Goal: Task Accomplishment & Management: Complete application form

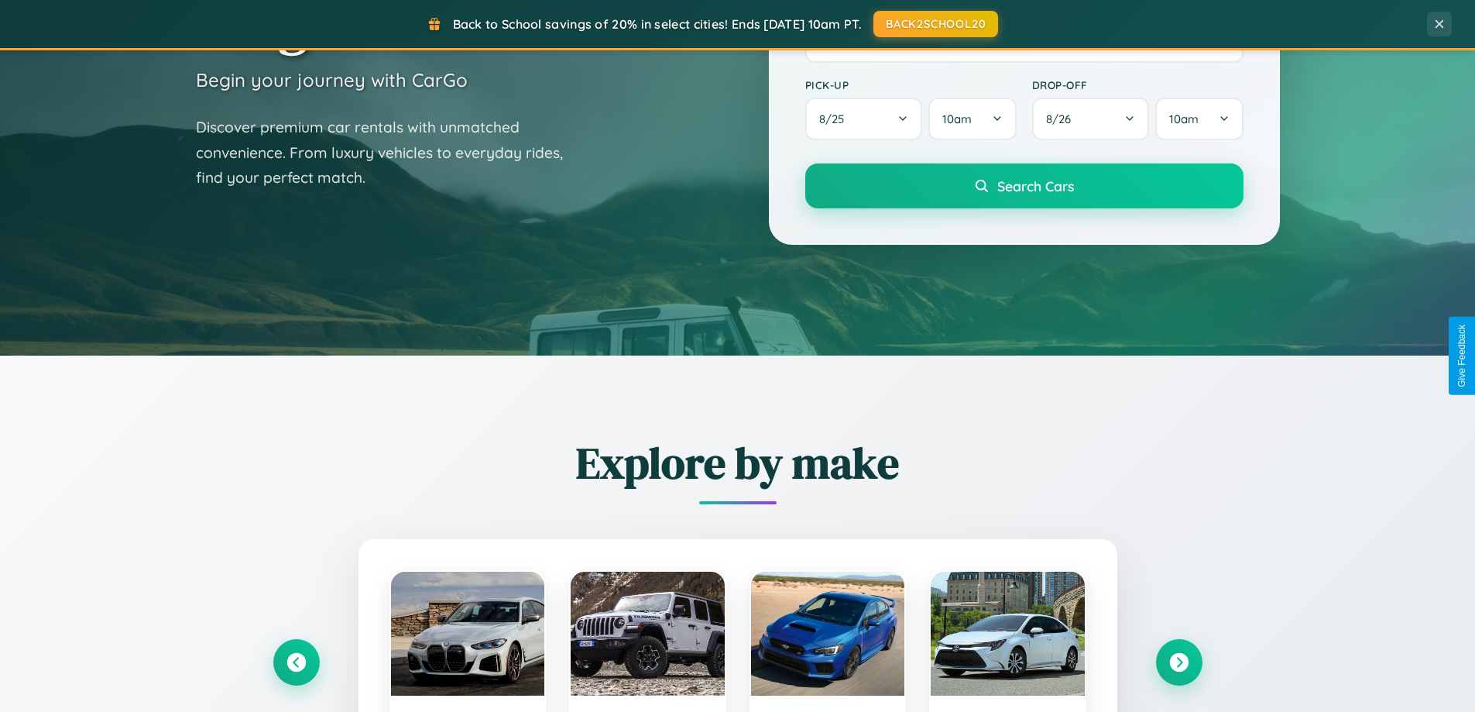
scroll to position [1066, 0]
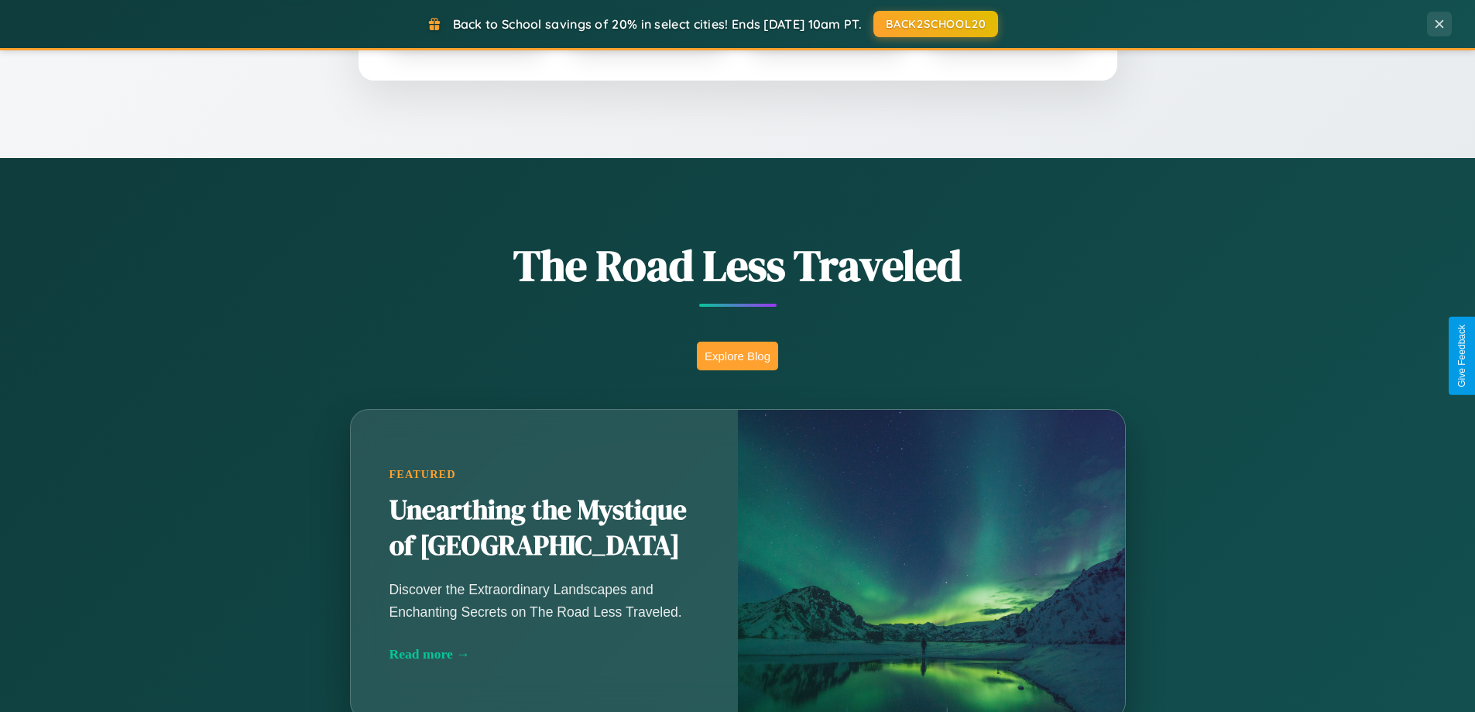
click at [737, 356] on button "Explore Blog" at bounding box center [737, 356] width 81 height 29
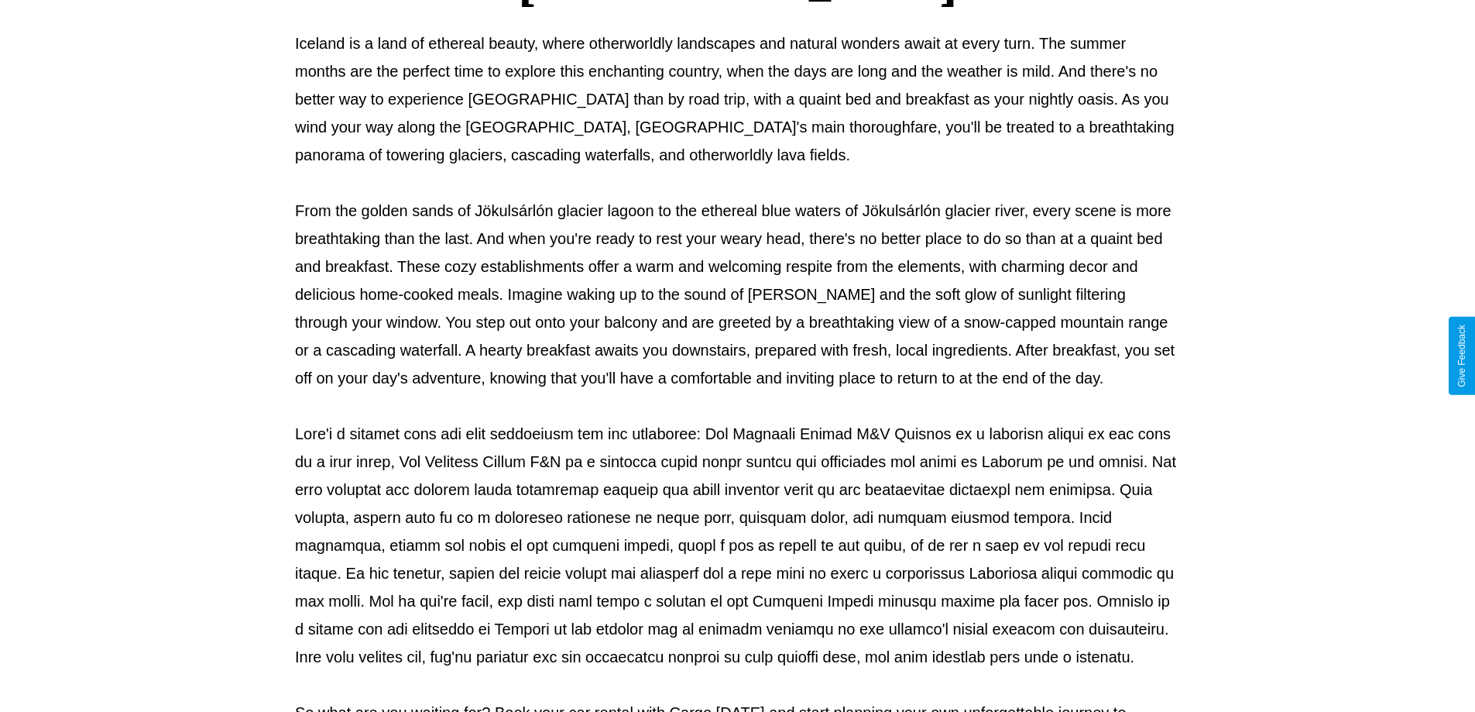
scroll to position [501, 0]
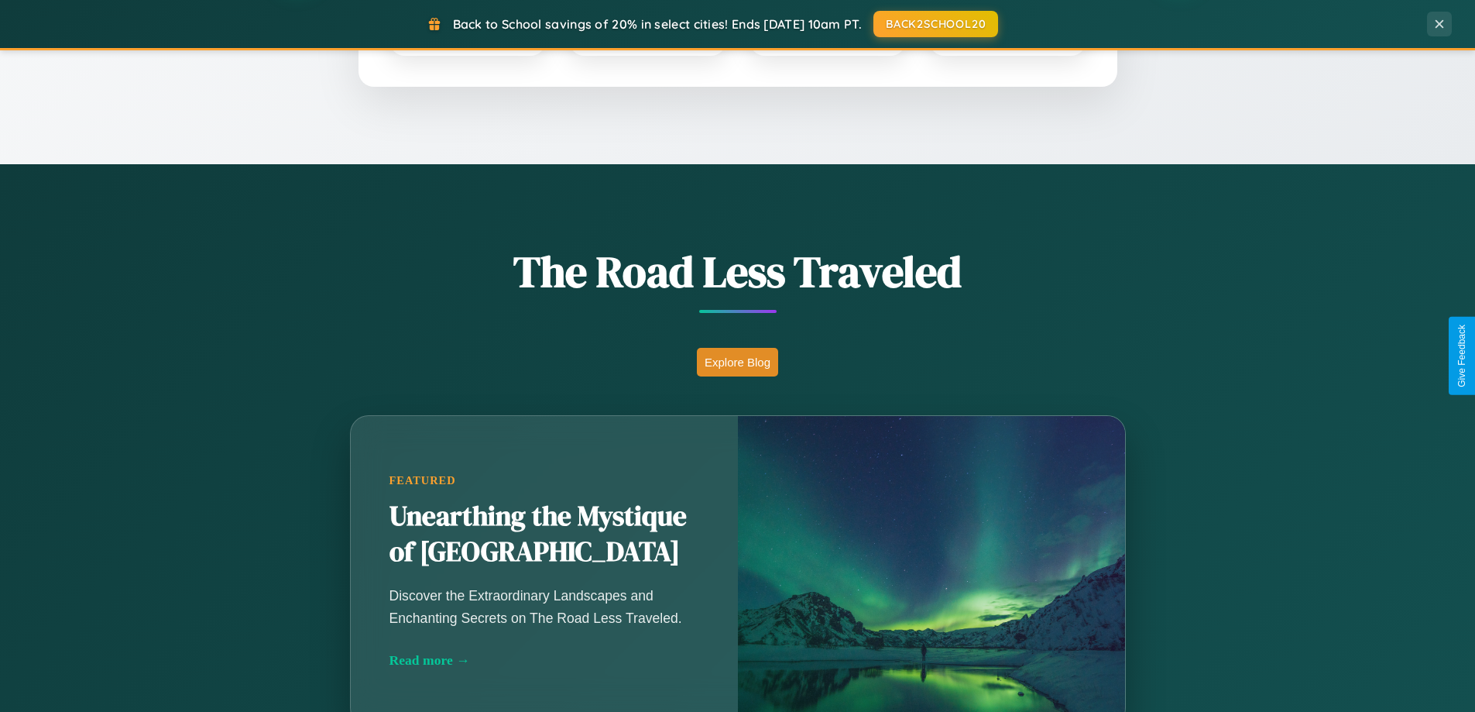
scroll to position [668, 0]
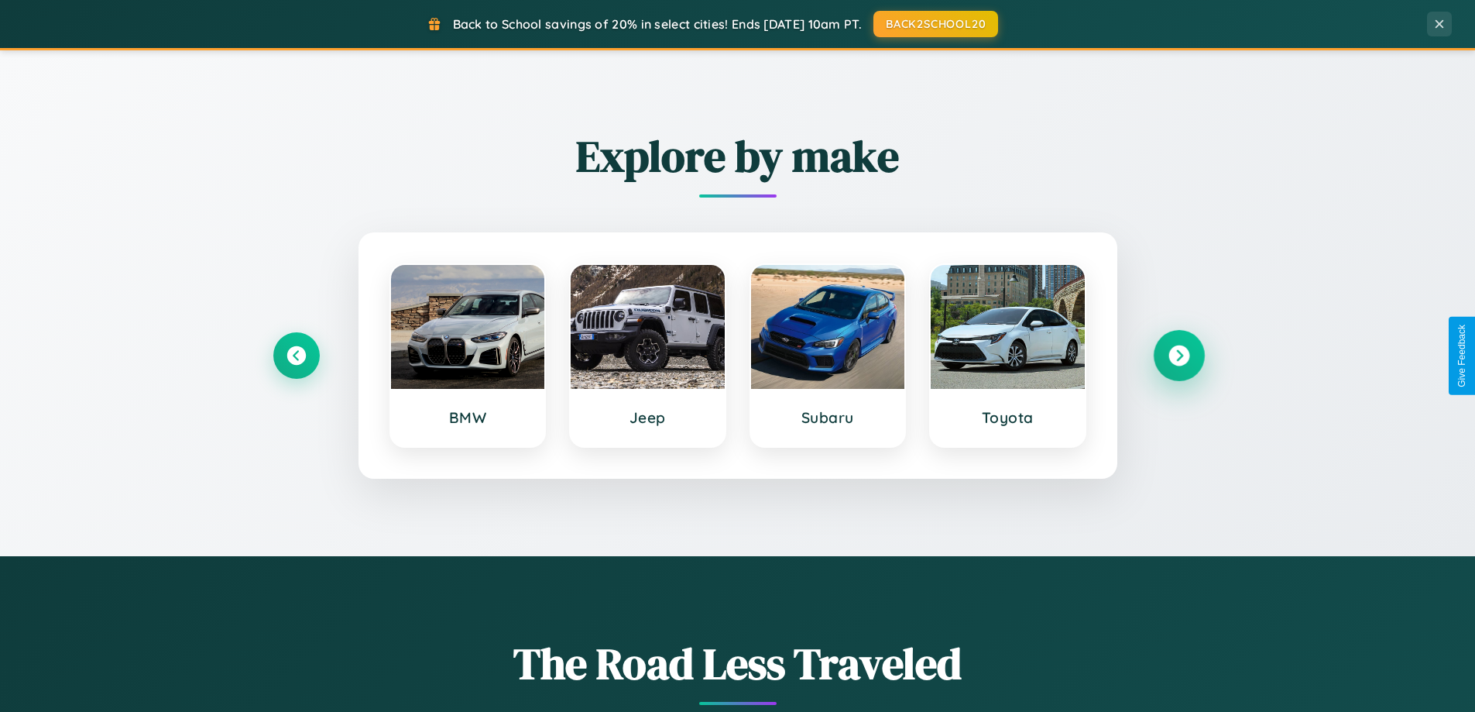
click at [1179, 356] on icon at bounding box center [1179, 355] width 21 height 21
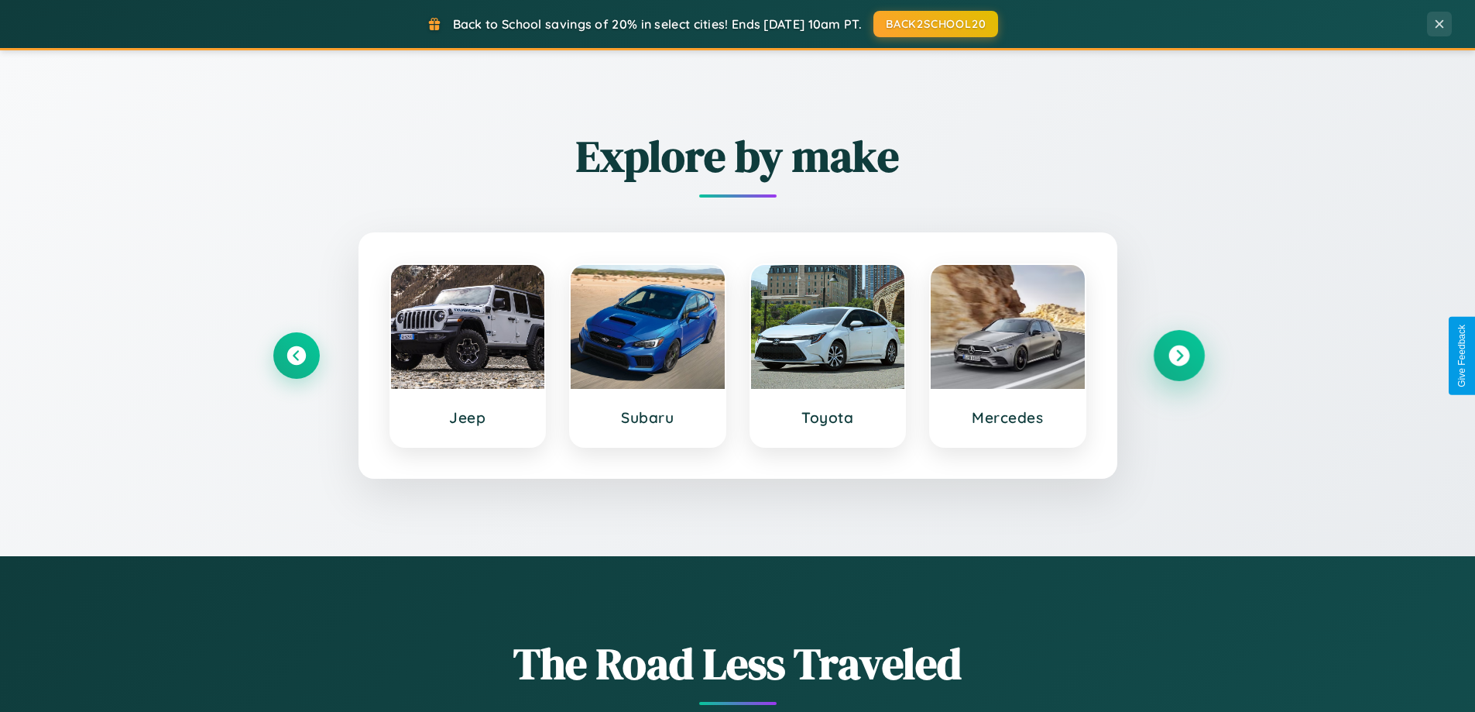
click at [1179, 356] on icon at bounding box center [1179, 355] width 21 height 21
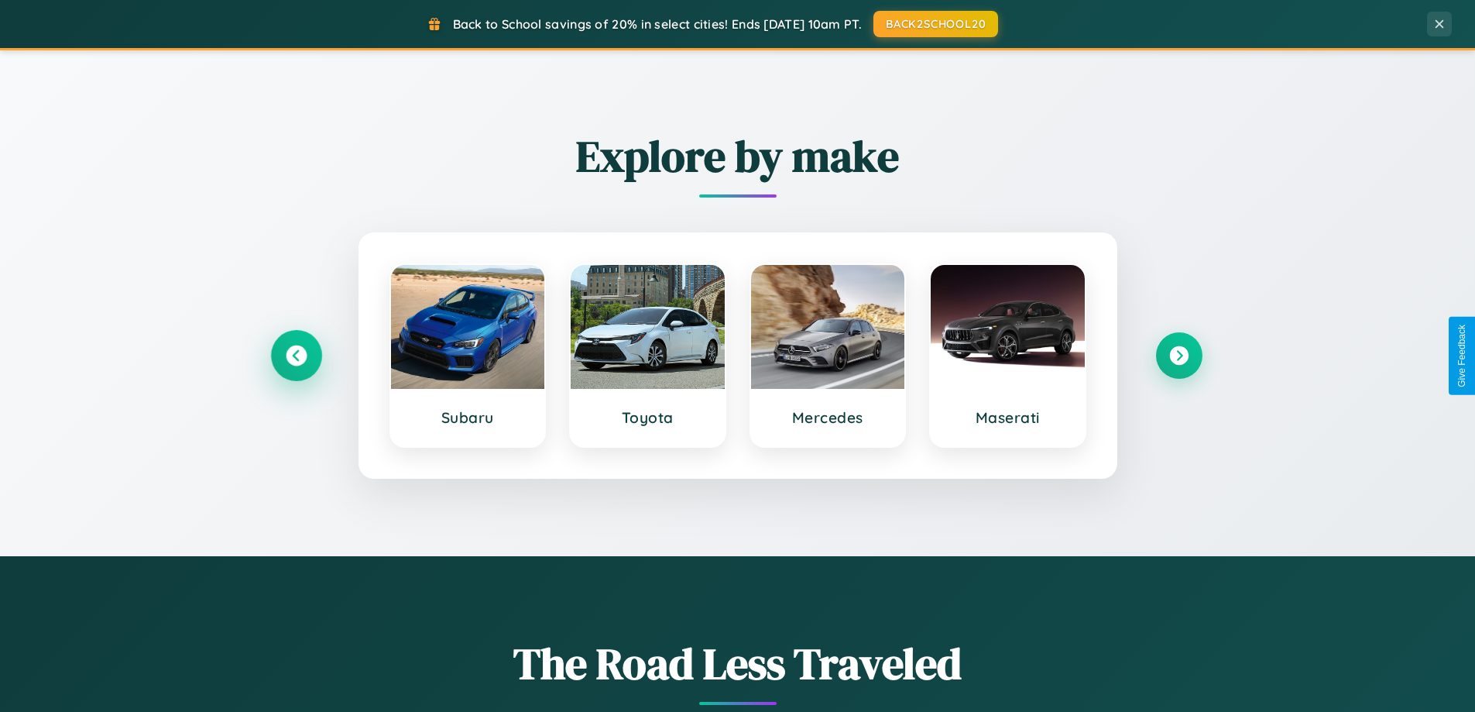
click at [296, 356] on icon at bounding box center [296, 355] width 21 height 21
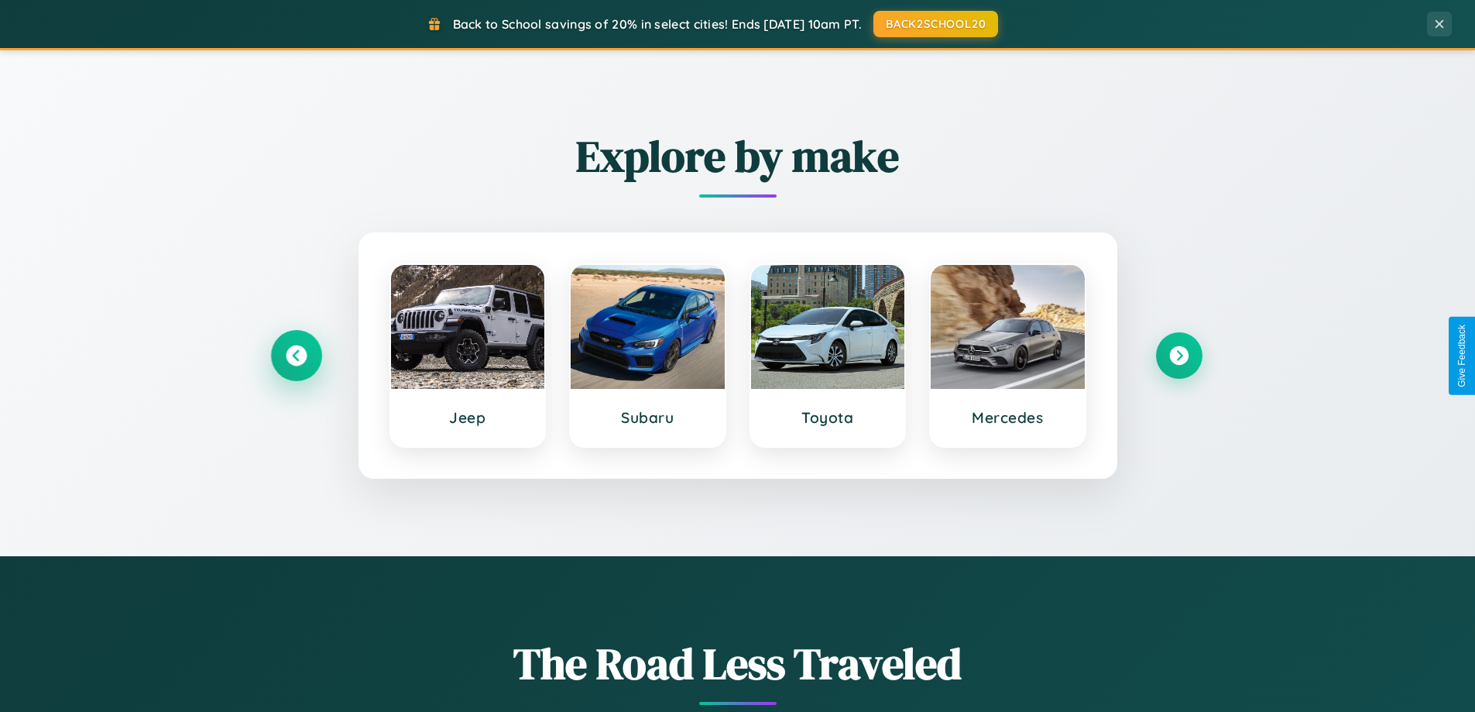
click at [296, 356] on icon at bounding box center [296, 355] width 21 height 21
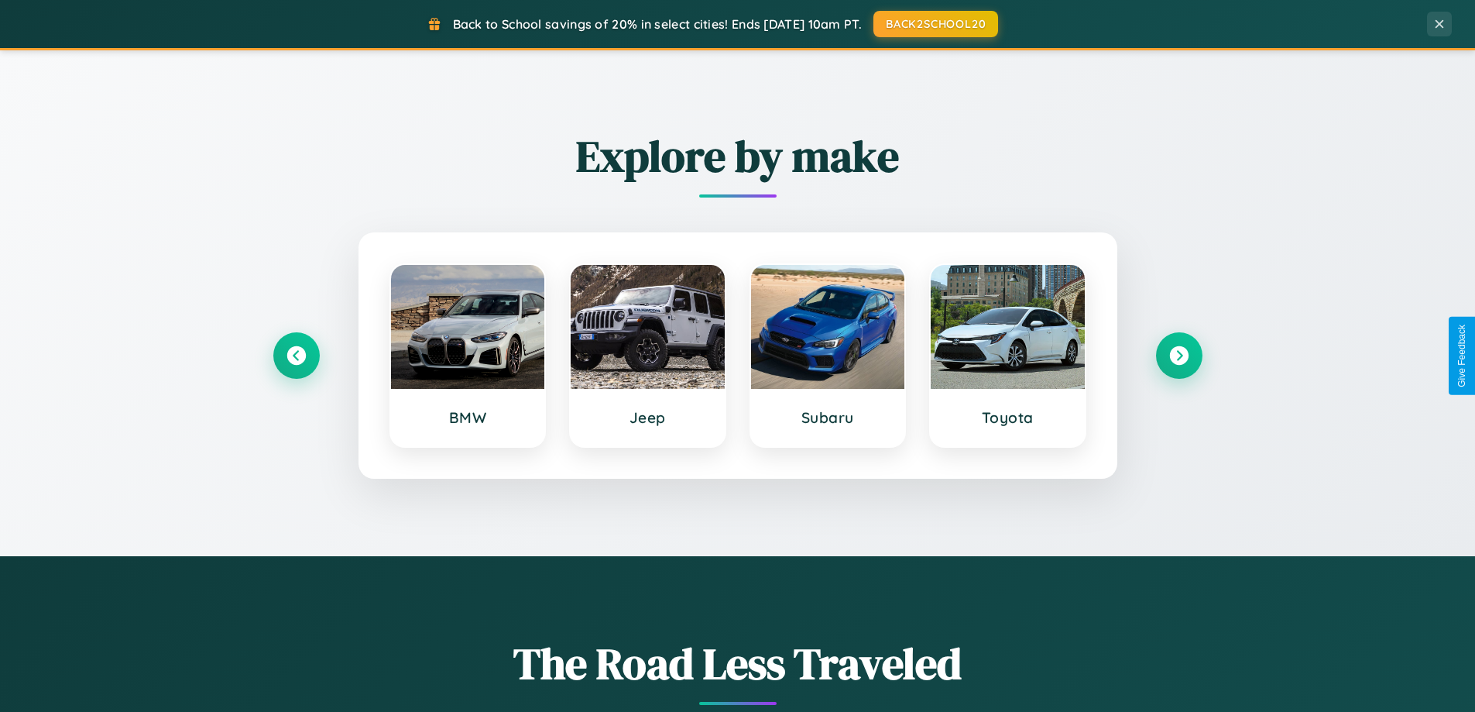
scroll to position [0, 0]
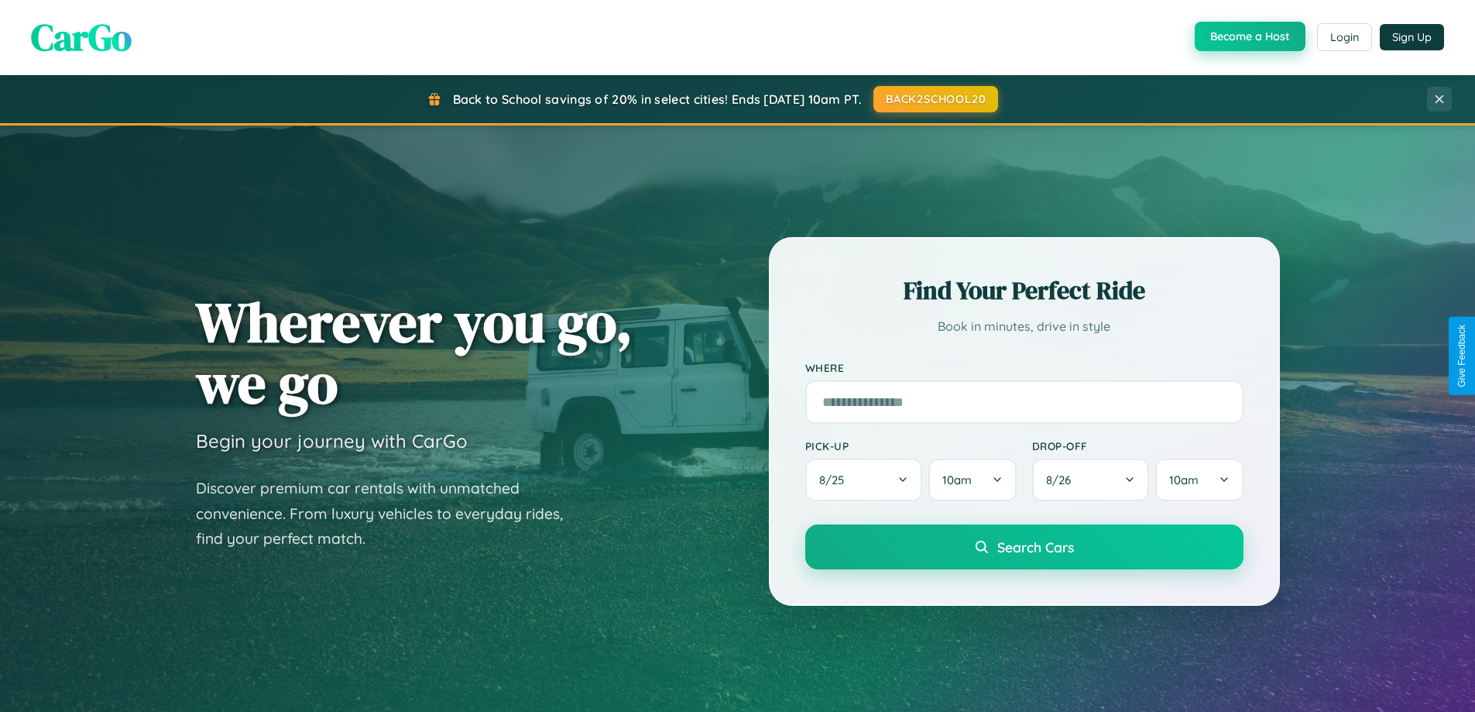
click at [1249, 36] on button "Become a Host" at bounding box center [1250, 36] width 111 height 29
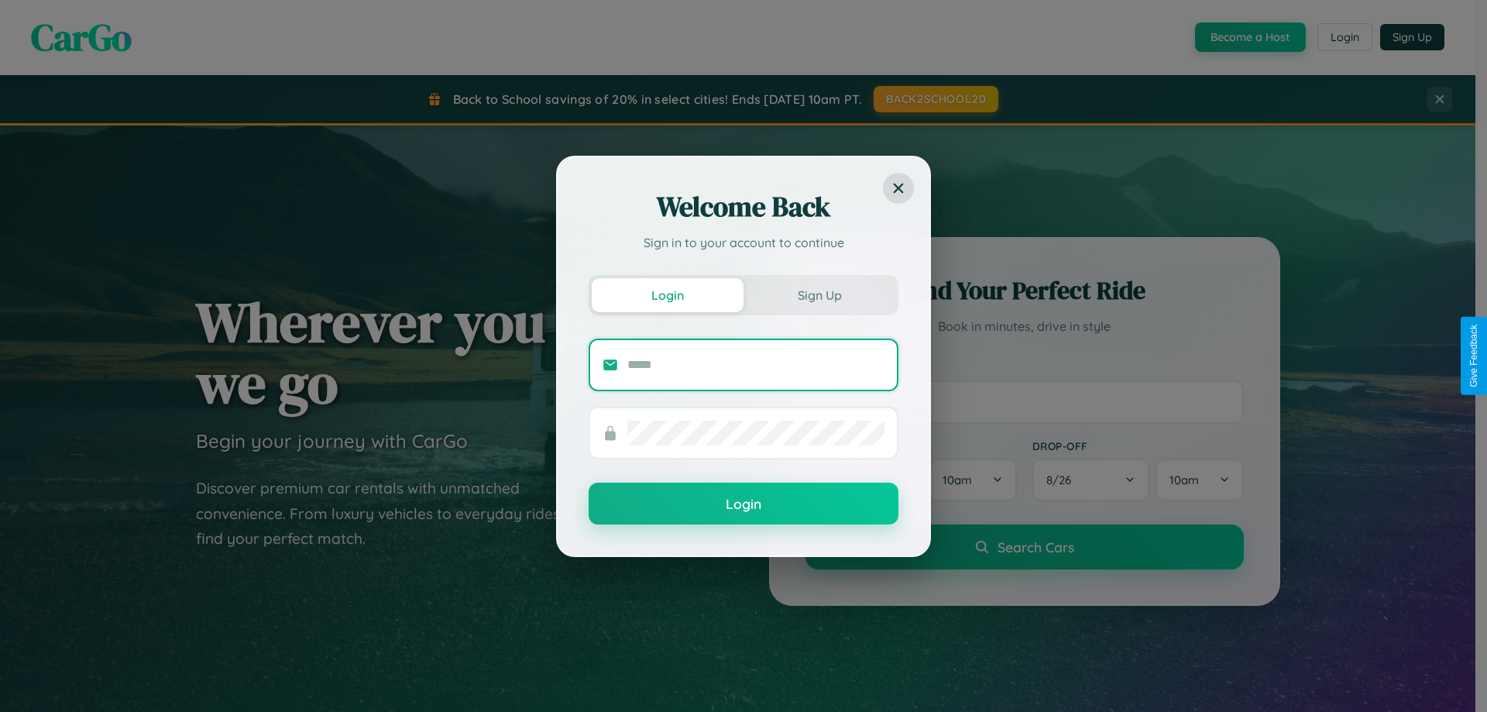
click at [756, 364] on input "text" at bounding box center [755, 364] width 257 height 25
type input "**********"
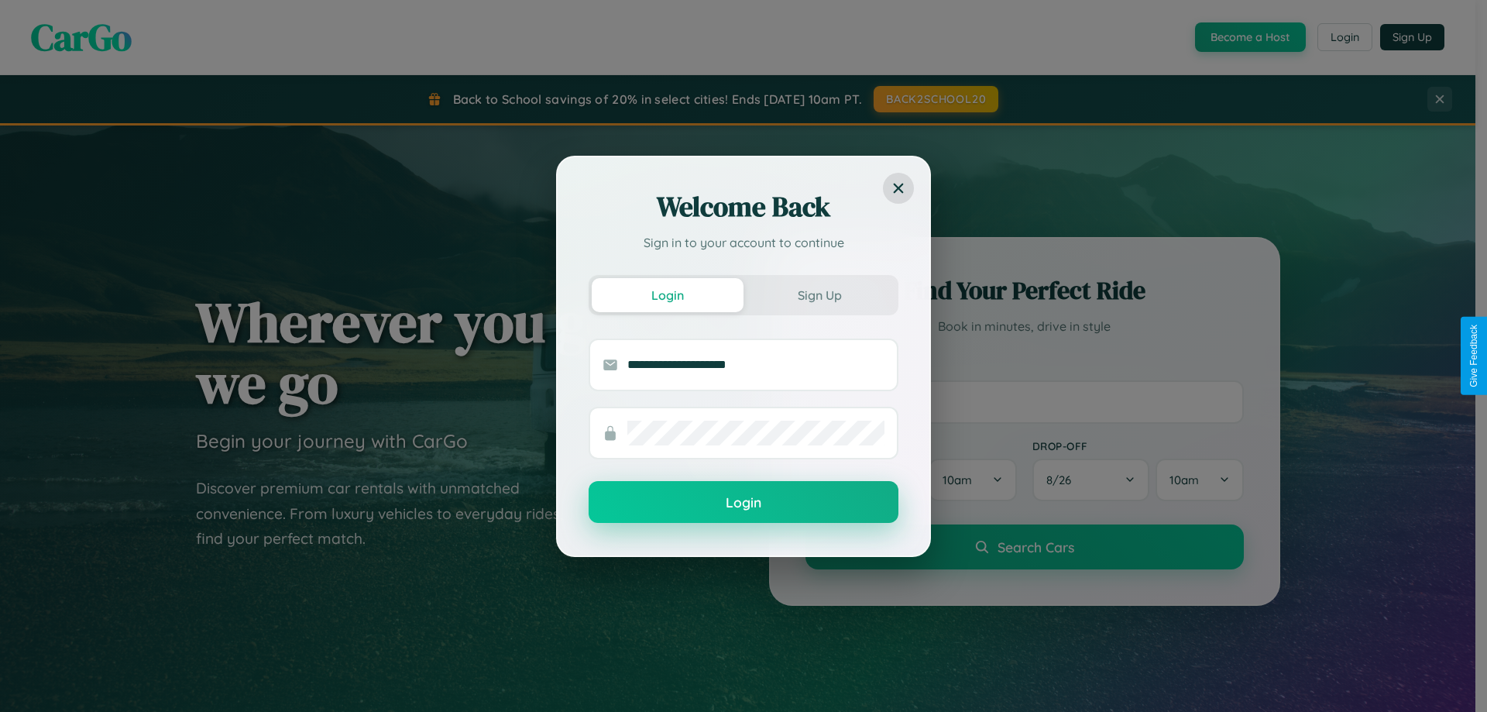
click at [744, 503] on button "Login" at bounding box center [744, 502] width 310 height 42
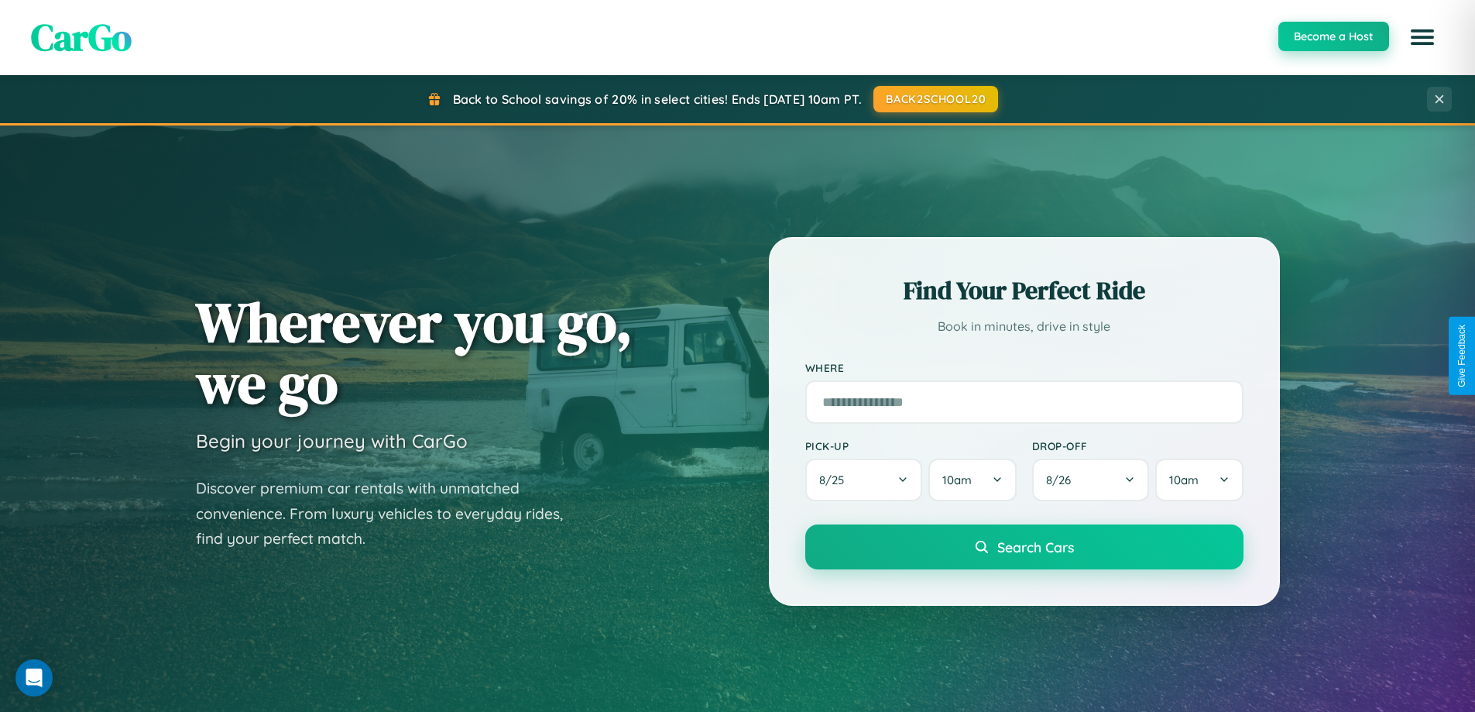
click at [1333, 37] on button "Become a Host" at bounding box center [1334, 36] width 111 height 29
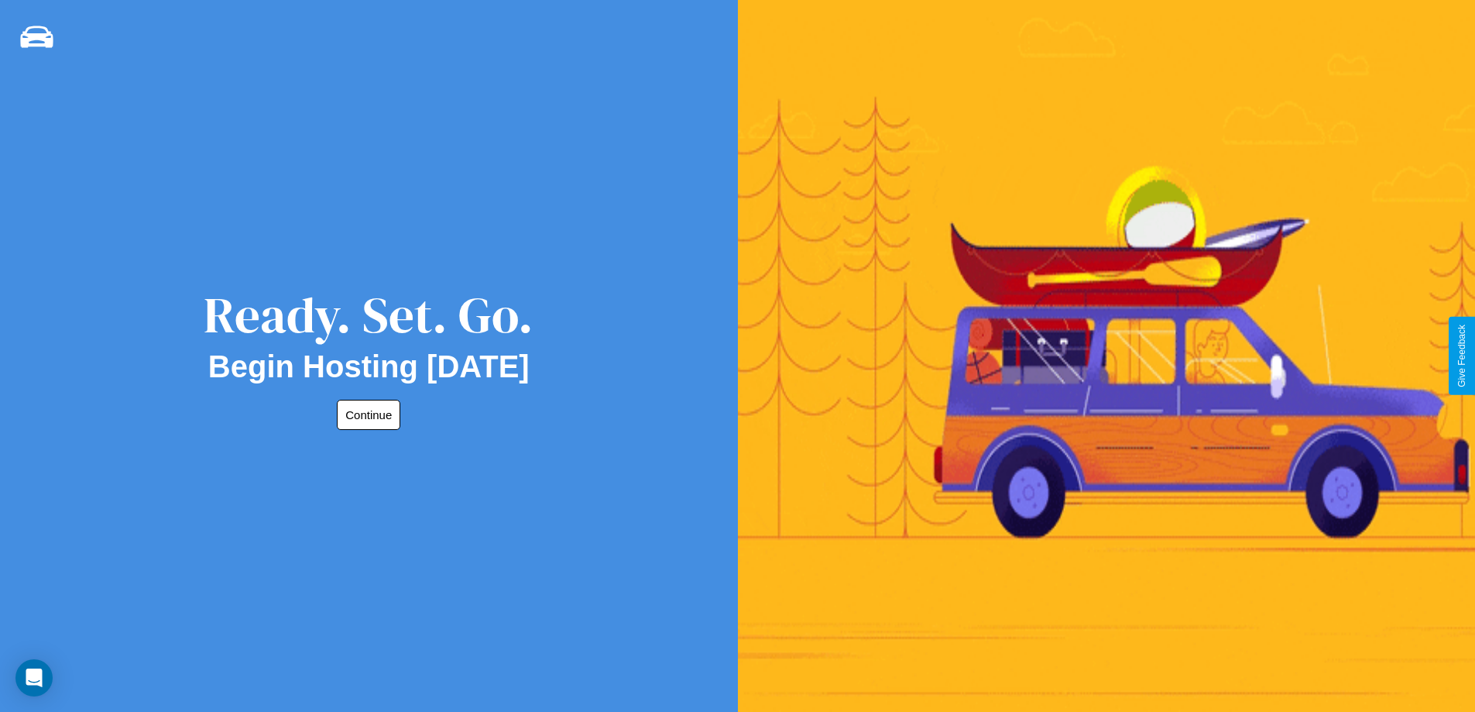
click at [366, 414] on button "Continue" at bounding box center [369, 415] width 64 height 30
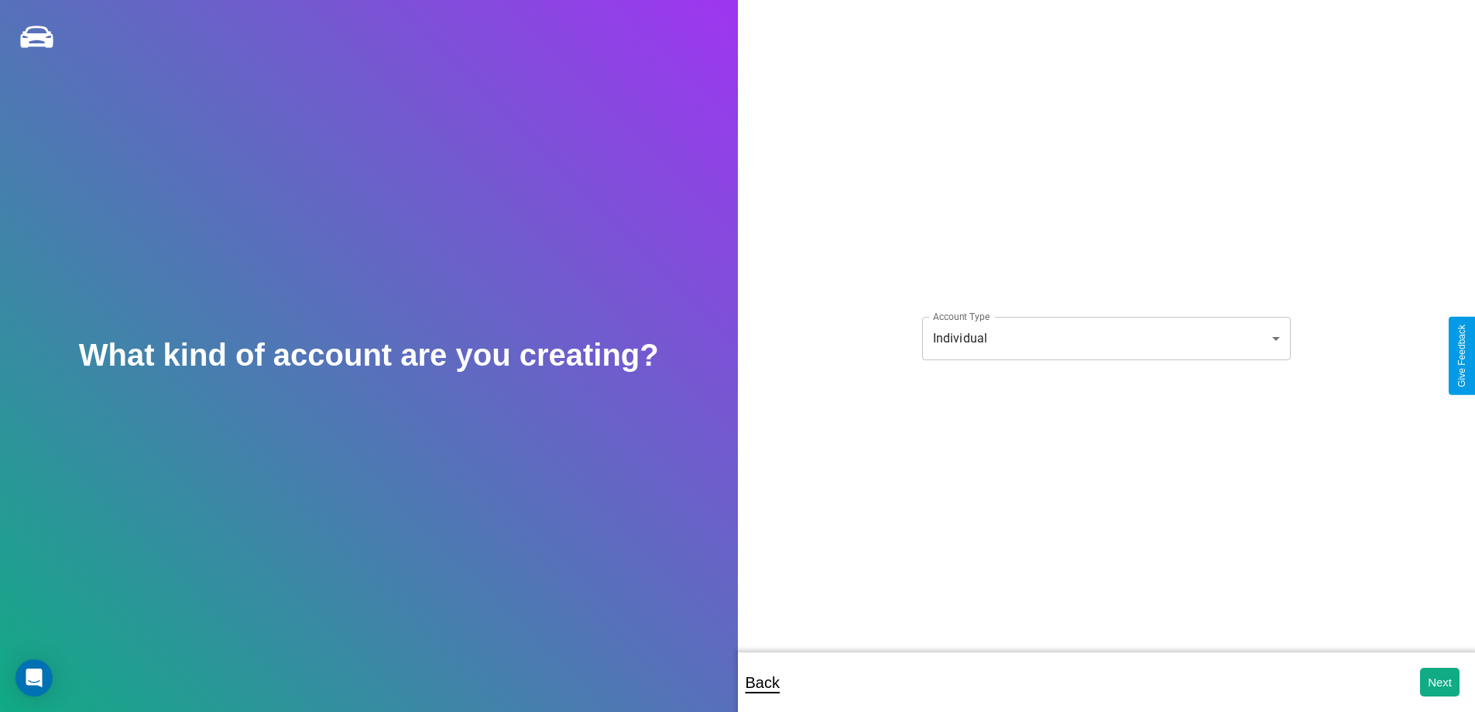
click at [1106, 338] on body "**********" at bounding box center [737, 366] width 1475 height 733
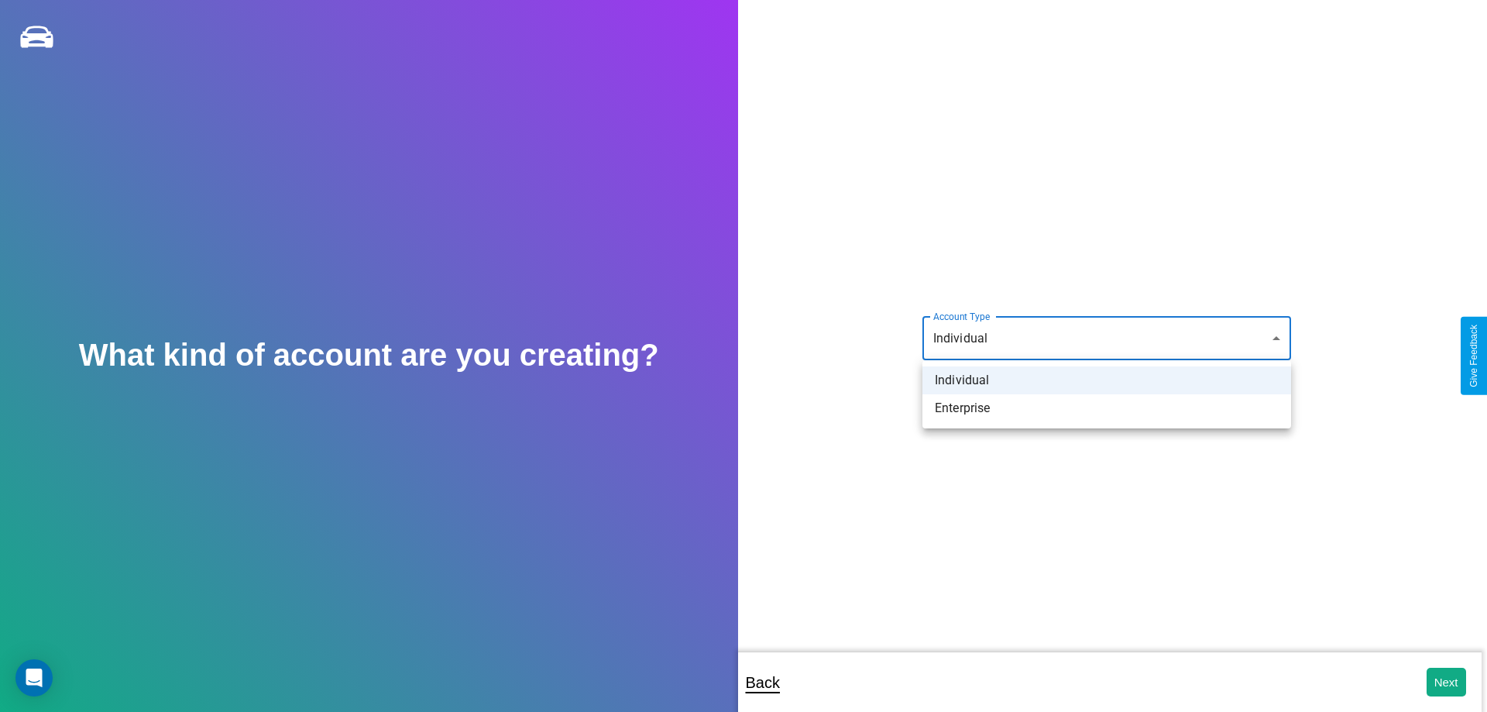
click at [1107, 380] on li "Individual" at bounding box center [1106, 380] width 369 height 28
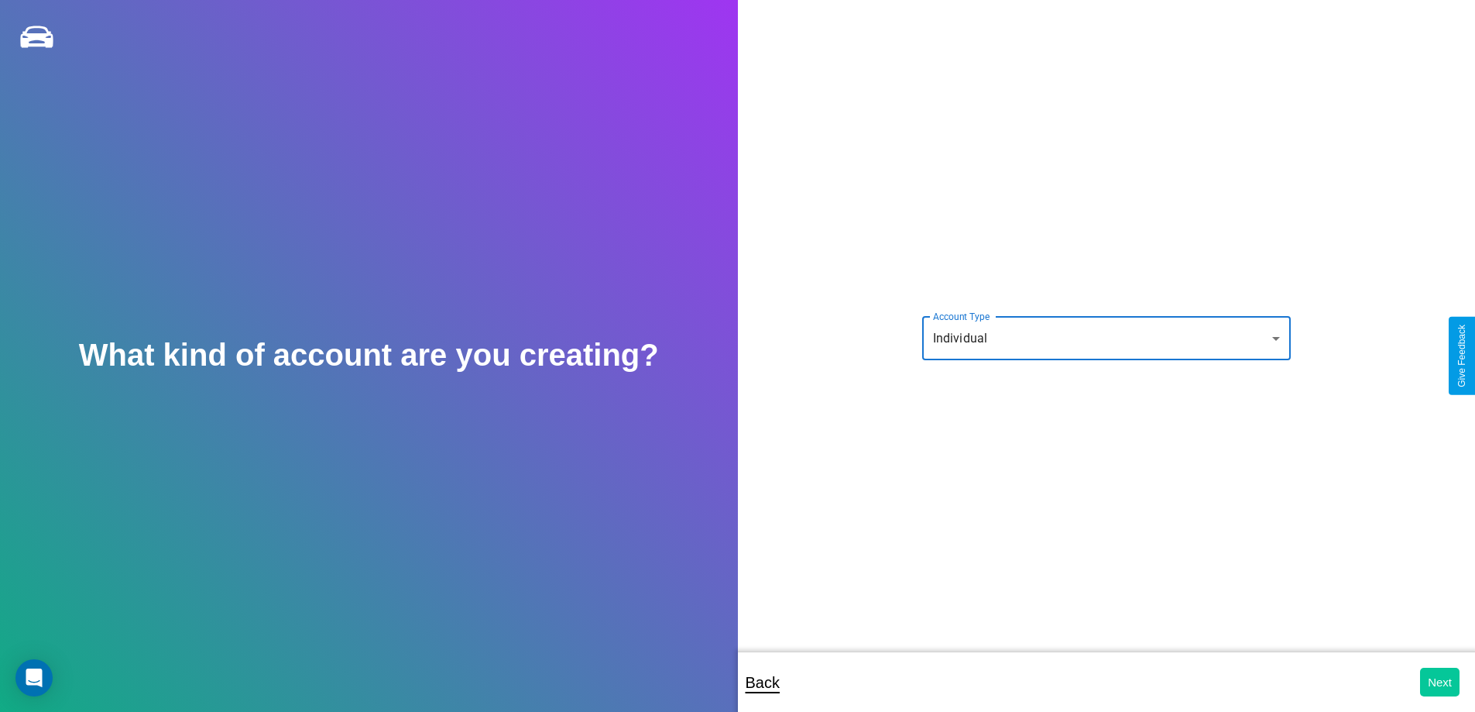
click at [1440, 682] on button "Next" at bounding box center [1441, 682] width 40 height 29
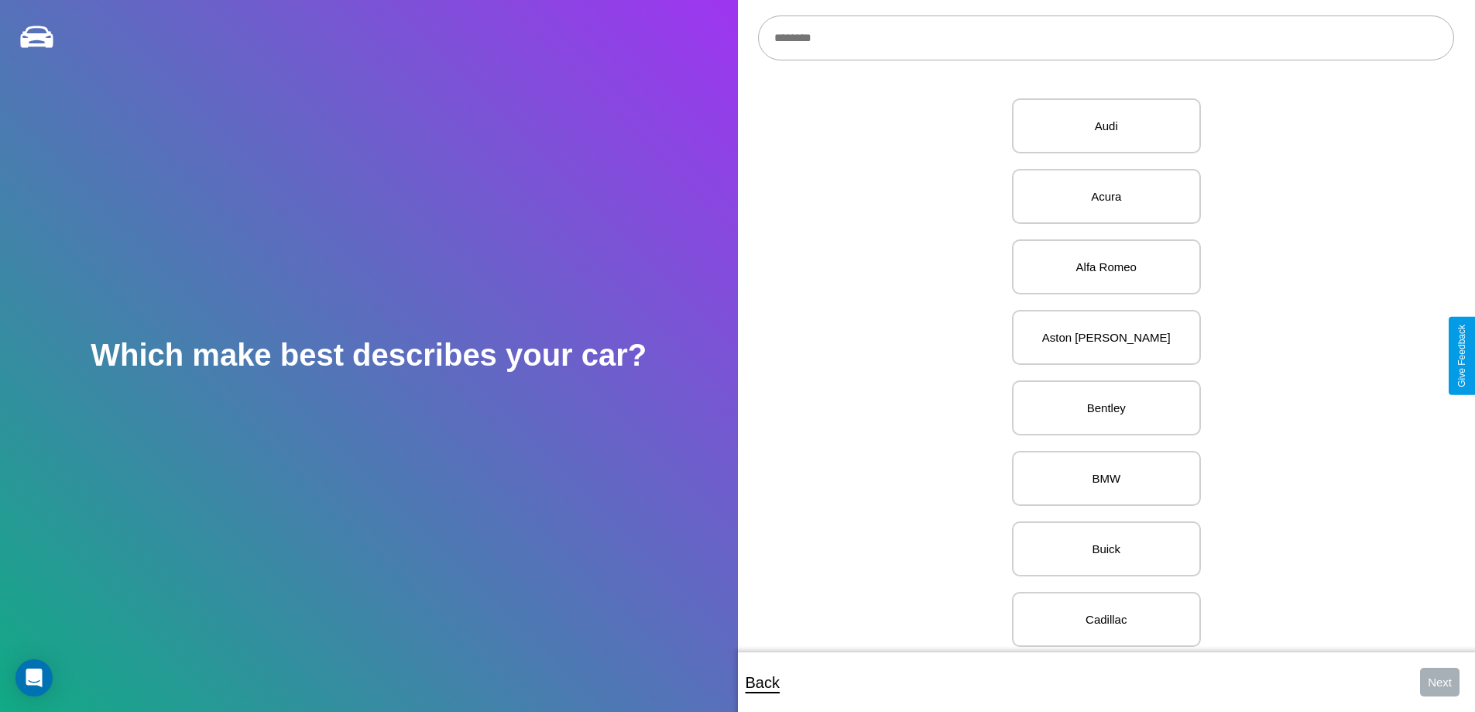
click at [1106, 38] on input "text" at bounding box center [1106, 37] width 696 height 45
type input "******"
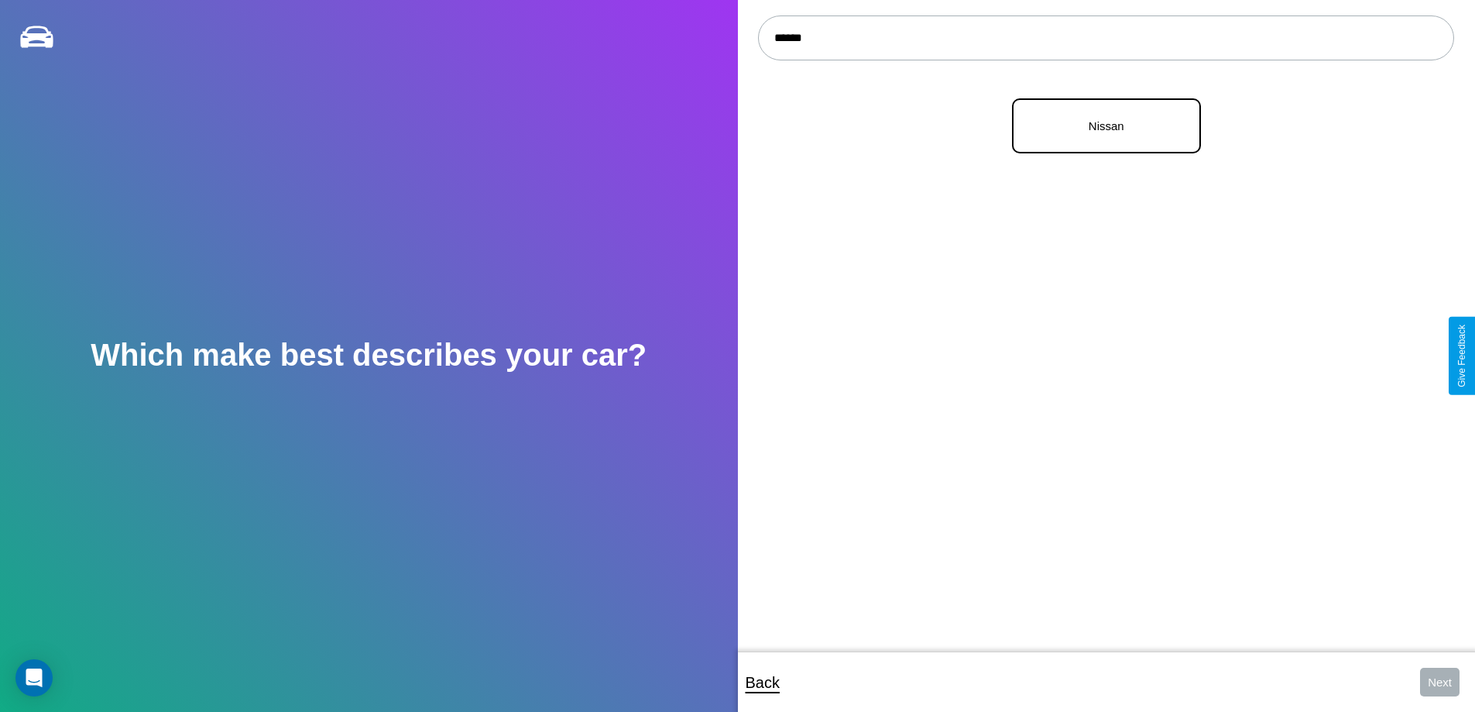
click at [1101, 126] on p "Nissan" at bounding box center [1106, 125] width 155 height 21
click at [1440, 682] on button "Next" at bounding box center [1441, 682] width 40 height 29
